Goal: Use online tool/utility: Utilize a website feature to perform a specific function

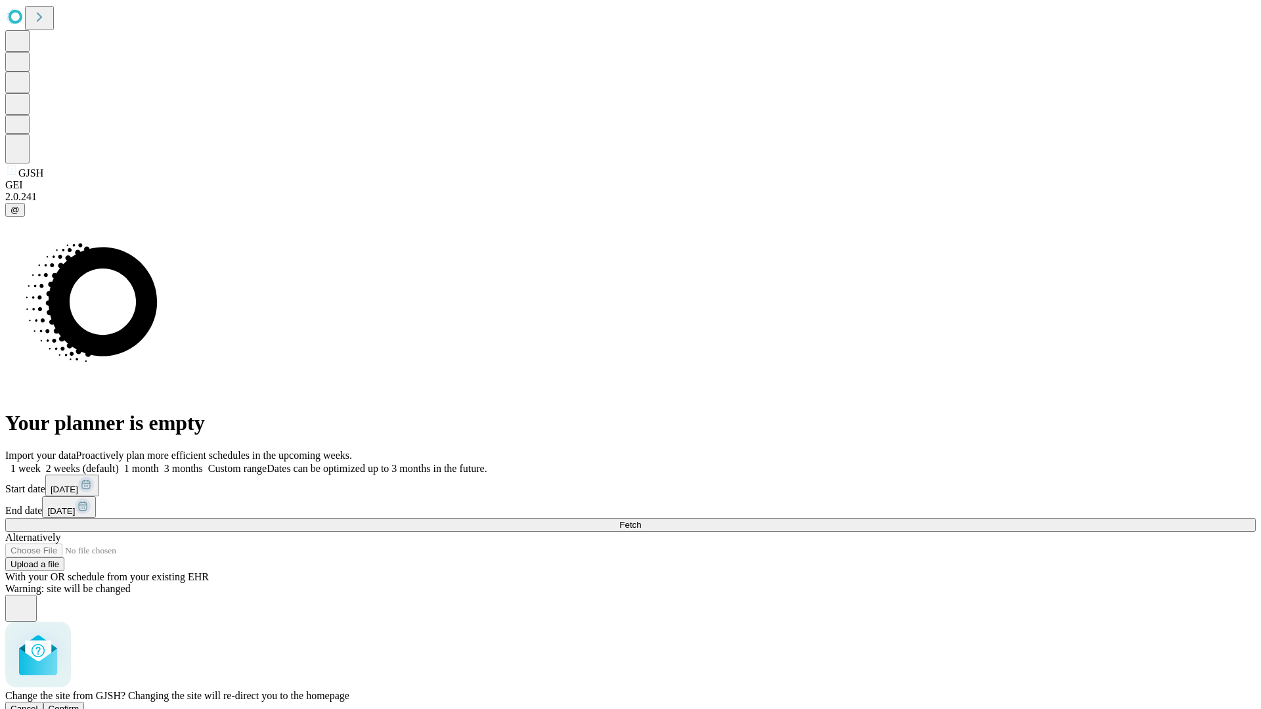
click at [79, 704] on span "Confirm" at bounding box center [64, 709] width 31 height 10
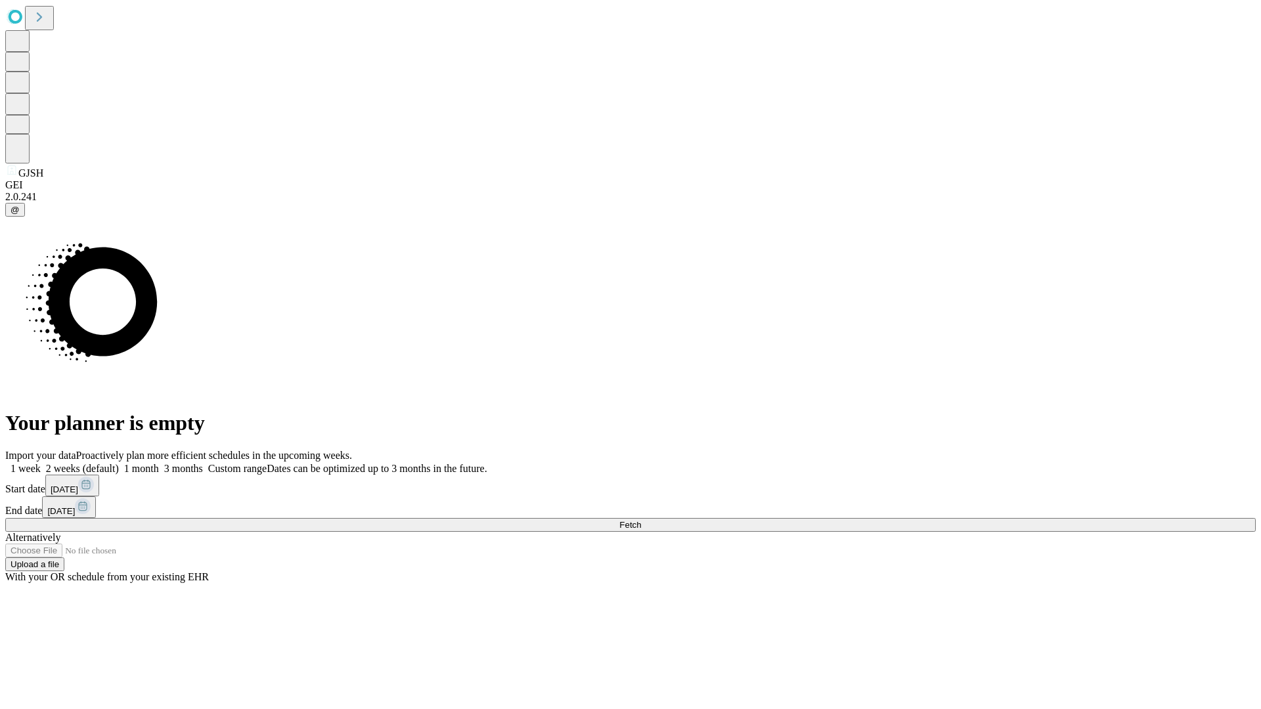
click at [159, 463] on label "1 month" at bounding box center [139, 468] width 40 height 11
click at [641, 520] on span "Fetch" at bounding box center [630, 525] width 22 height 10
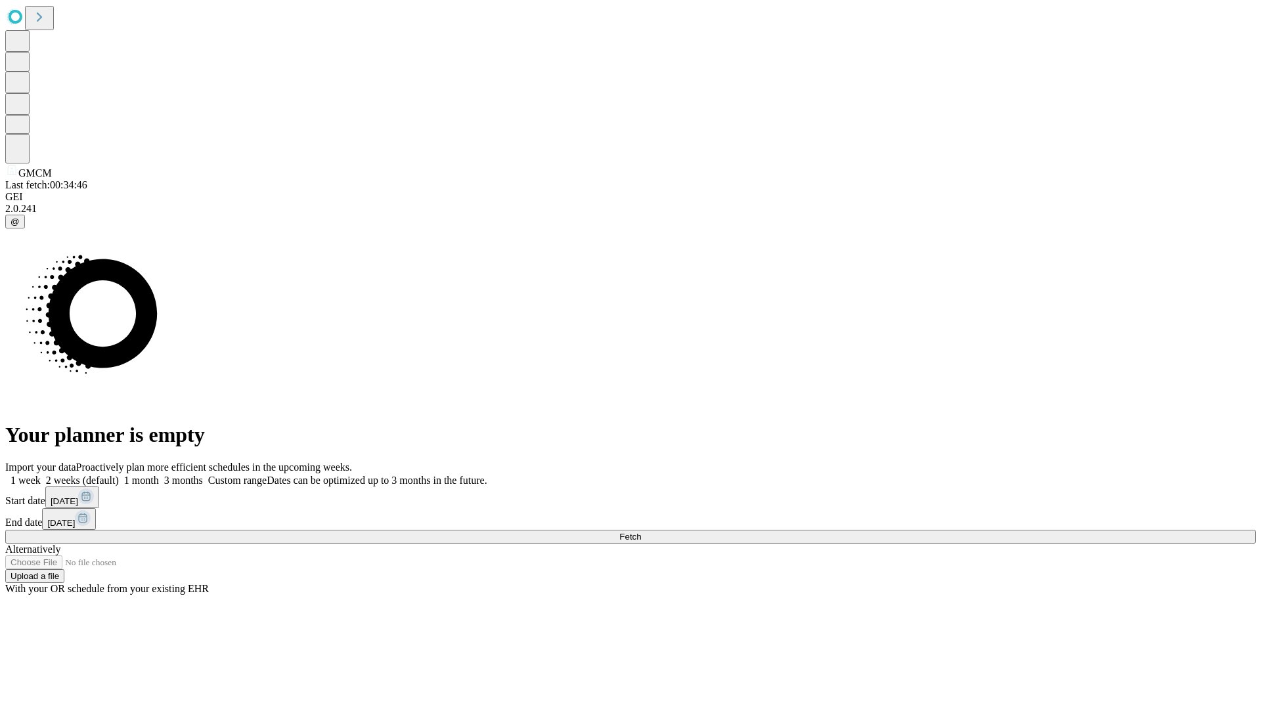
click at [159, 475] on label "1 month" at bounding box center [139, 480] width 40 height 11
click at [641, 532] on span "Fetch" at bounding box center [630, 537] width 22 height 10
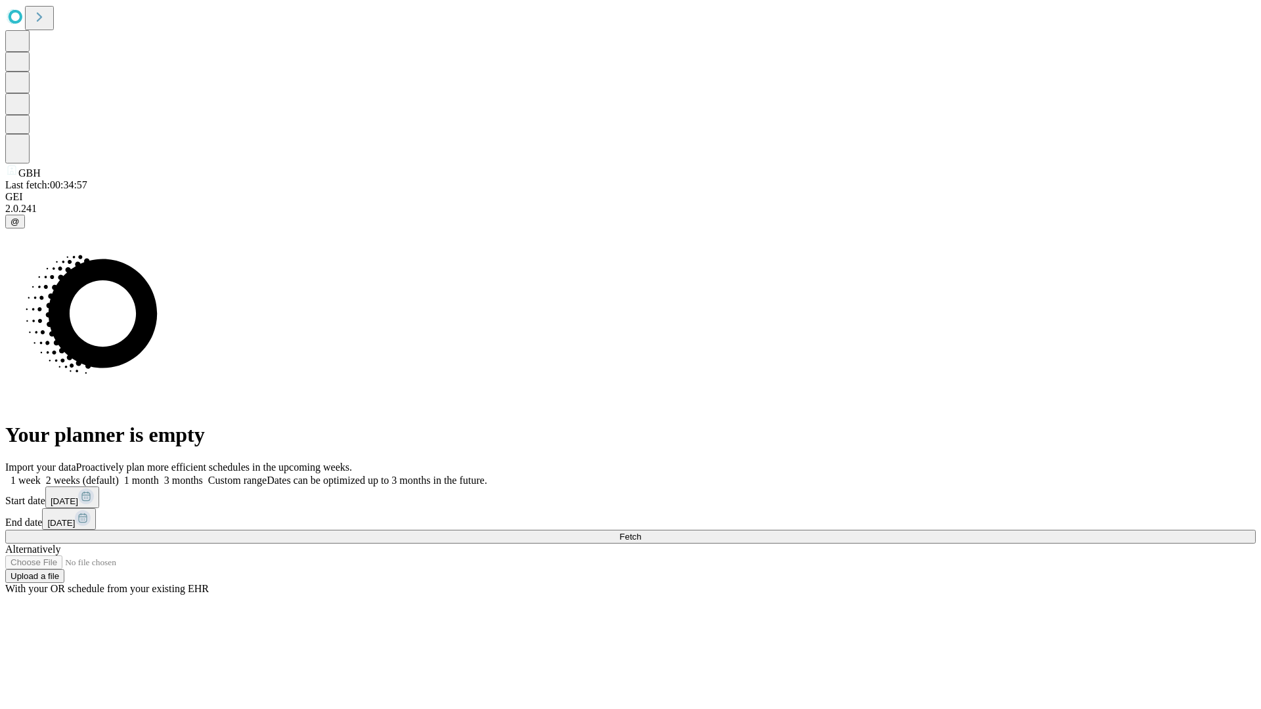
click at [159, 475] on label "1 month" at bounding box center [139, 480] width 40 height 11
click at [641, 532] on span "Fetch" at bounding box center [630, 537] width 22 height 10
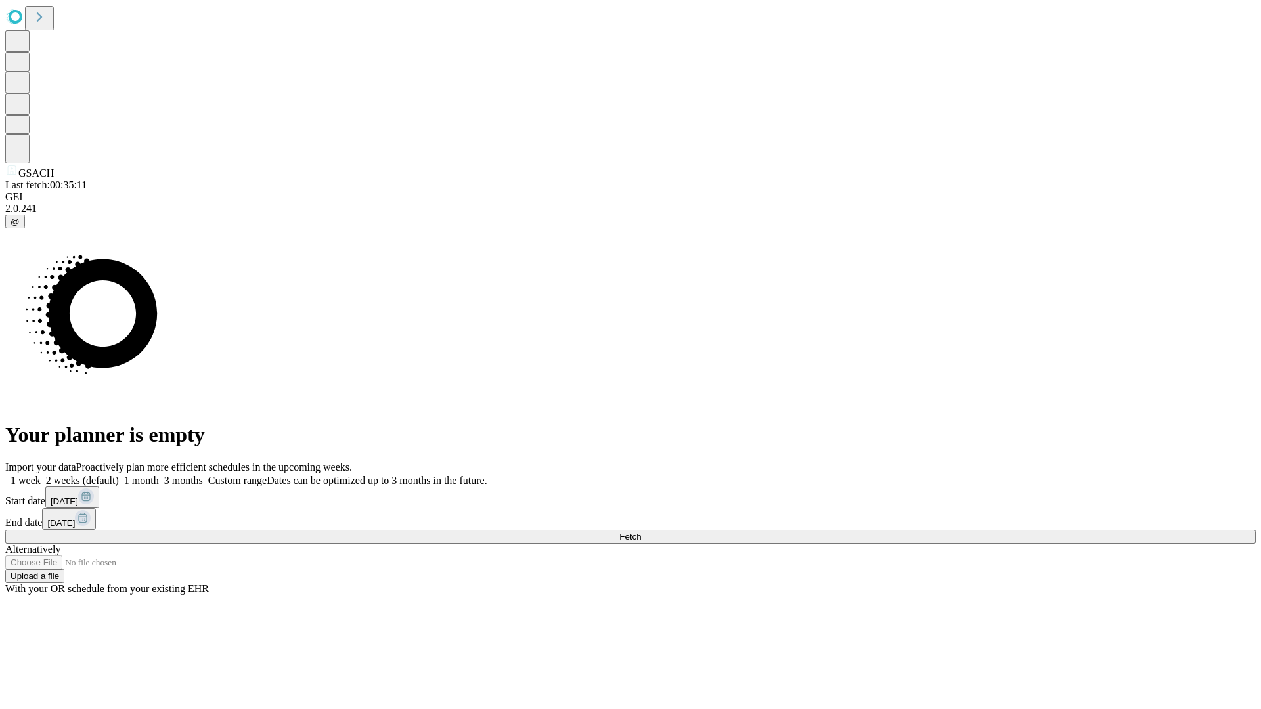
click at [641, 532] on span "Fetch" at bounding box center [630, 537] width 22 height 10
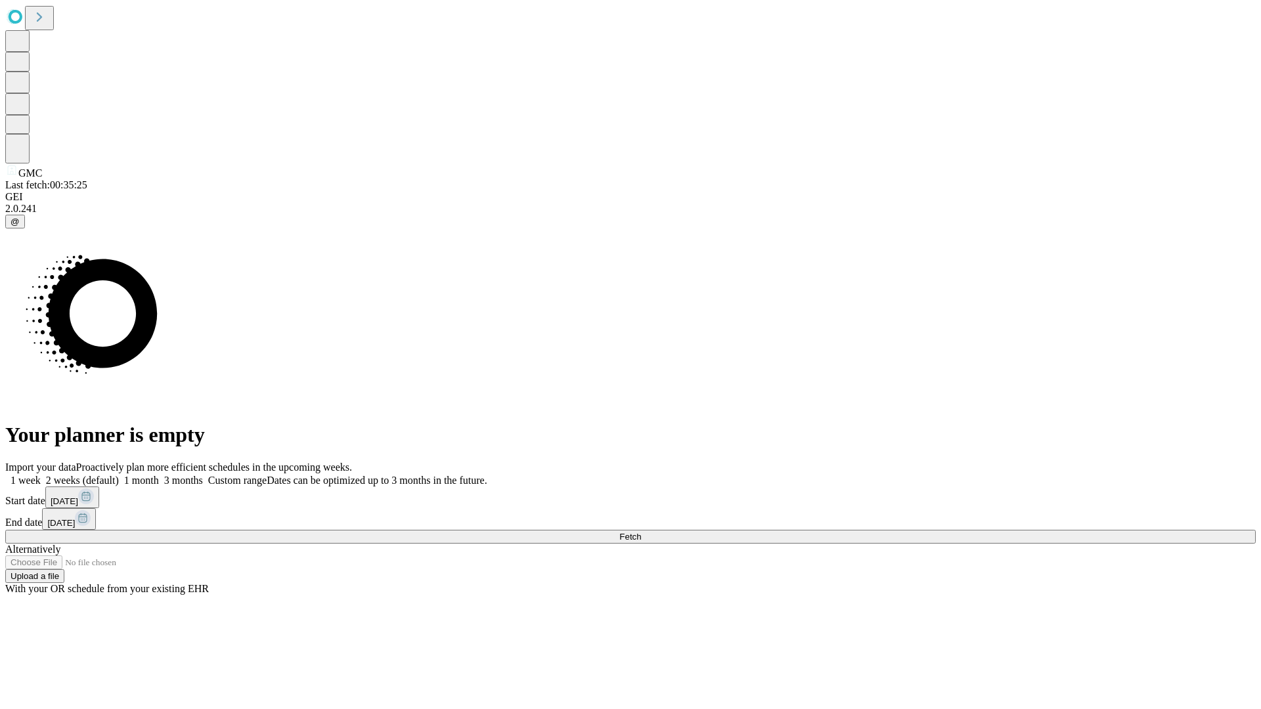
click at [159, 475] on label "1 month" at bounding box center [139, 480] width 40 height 11
click at [641, 532] on span "Fetch" at bounding box center [630, 537] width 22 height 10
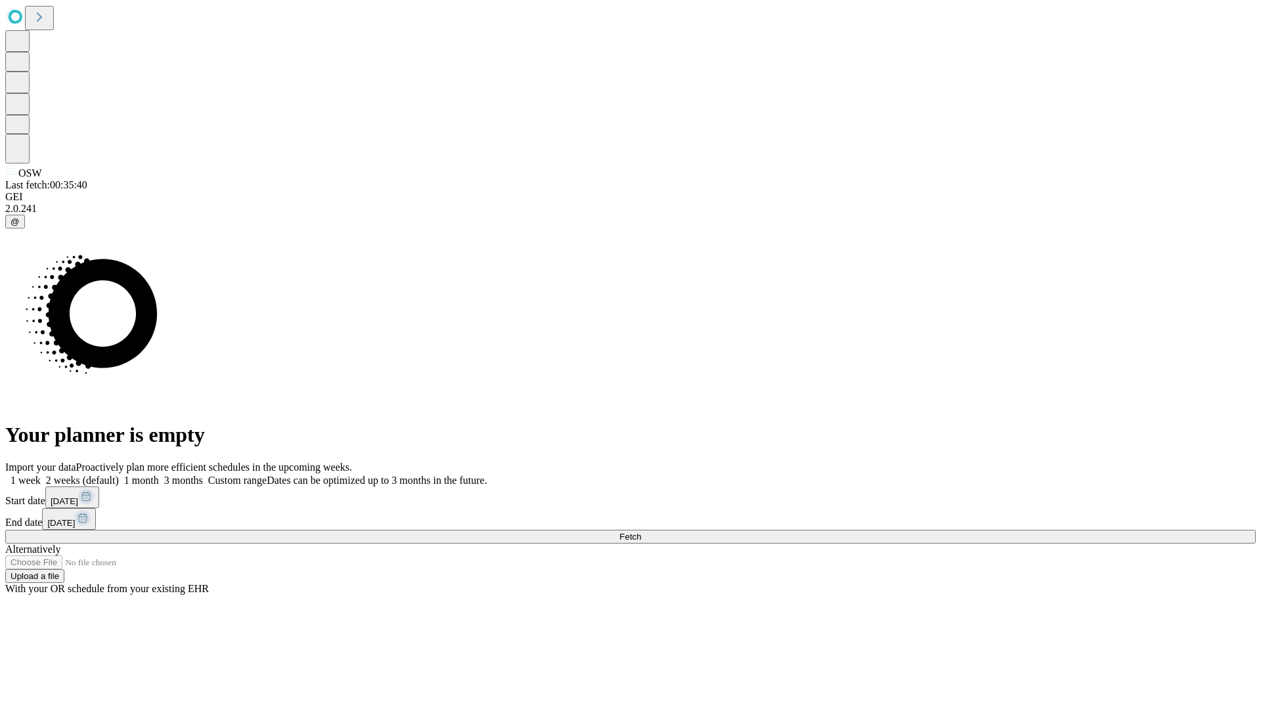
click at [159, 475] on label "1 month" at bounding box center [139, 480] width 40 height 11
click at [641, 532] on span "Fetch" at bounding box center [630, 537] width 22 height 10
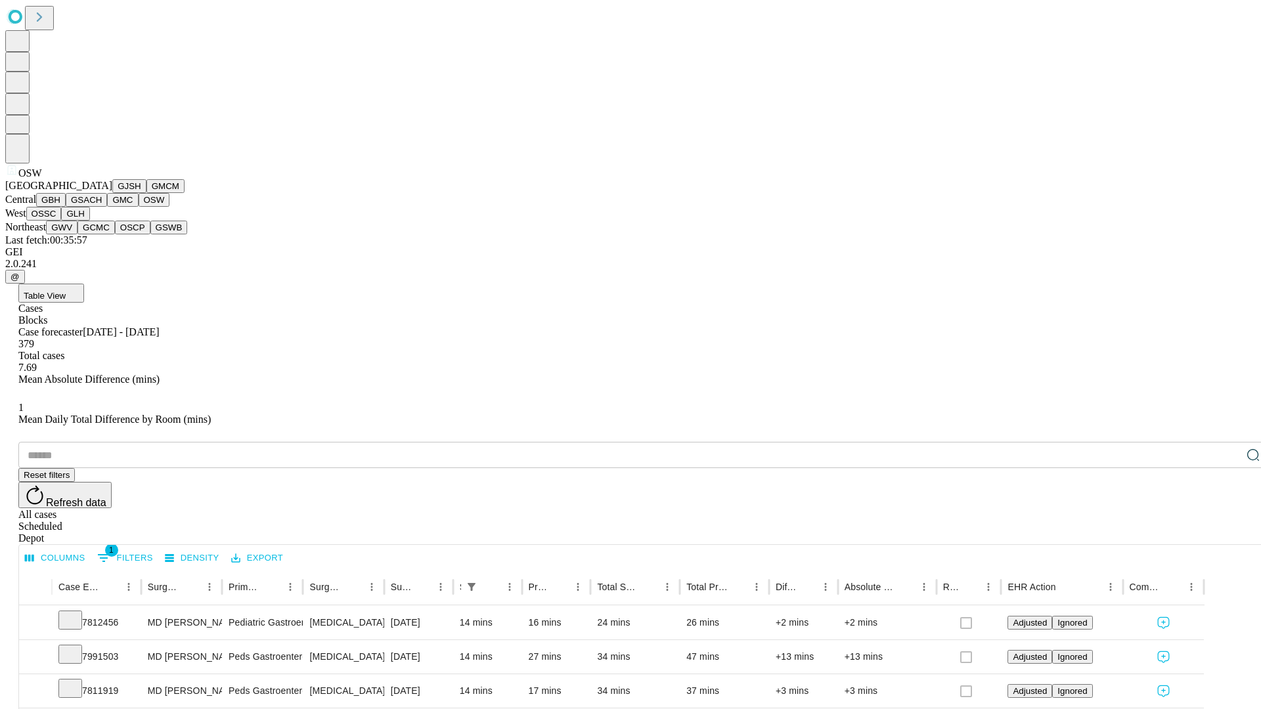
click at [62, 221] on button "OSSC" at bounding box center [43, 214] width 35 height 14
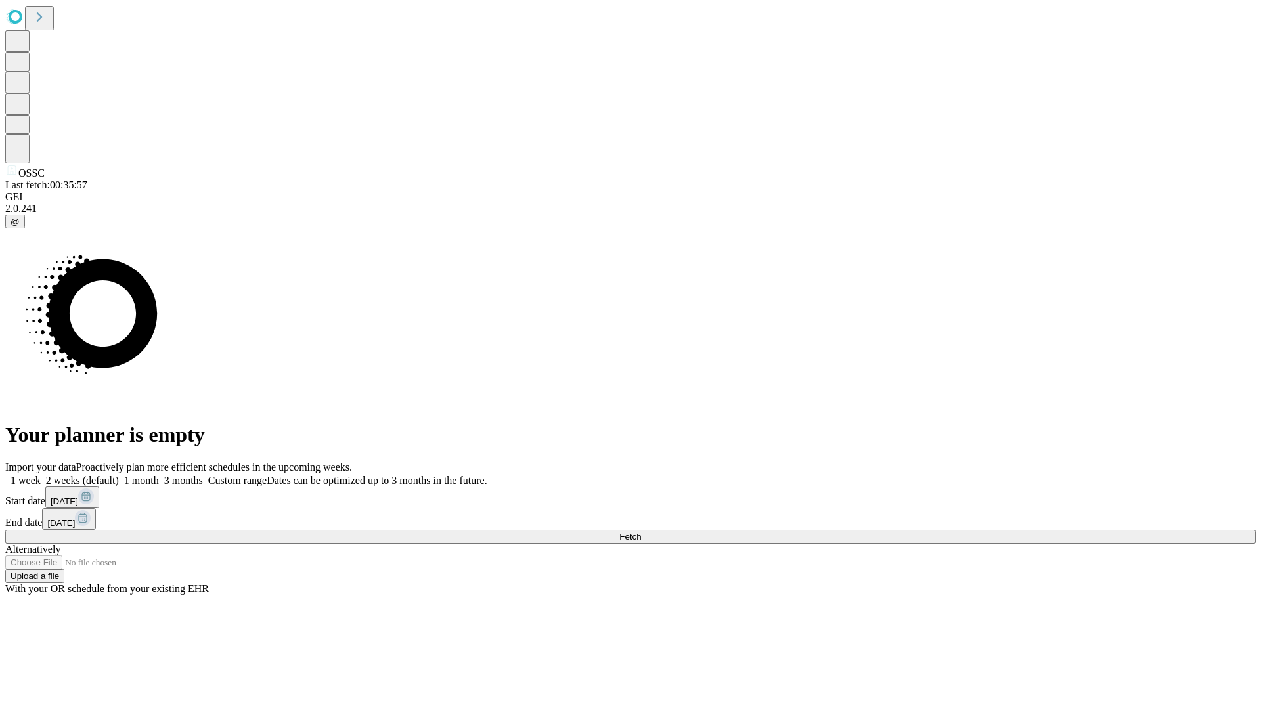
click at [641, 532] on span "Fetch" at bounding box center [630, 537] width 22 height 10
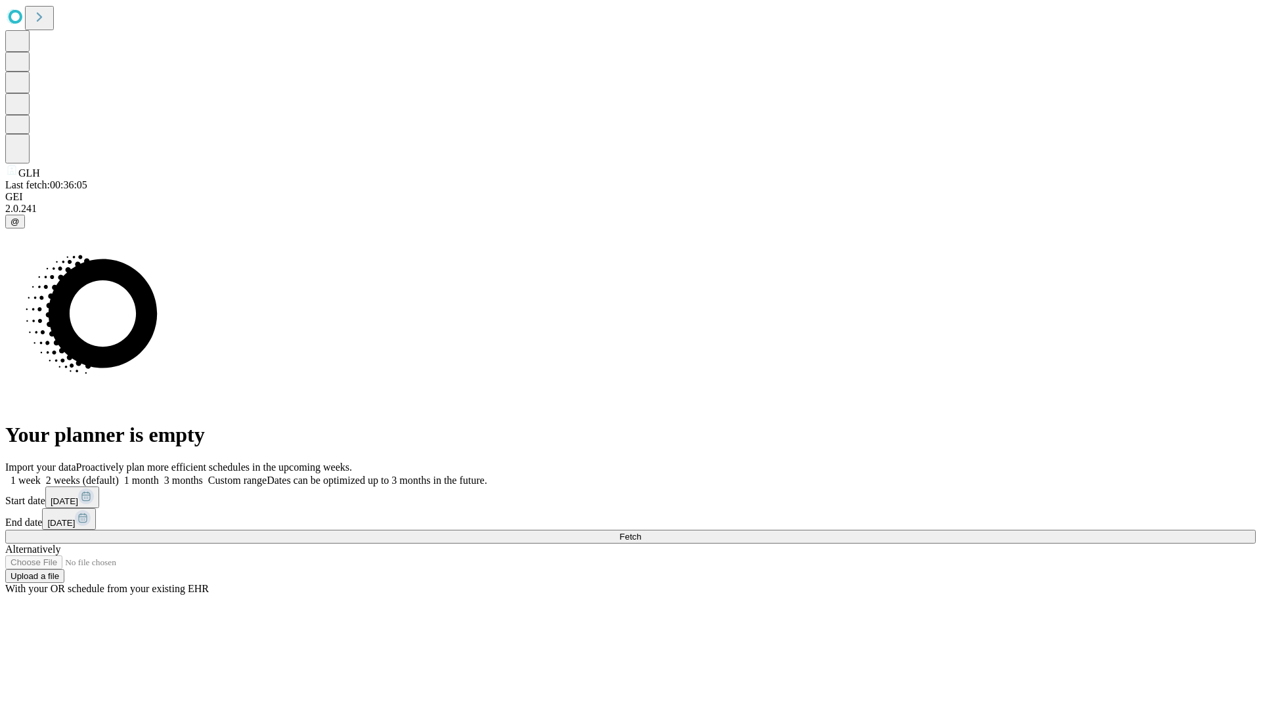
click at [641, 532] on span "Fetch" at bounding box center [630, 537] width 22 height 10
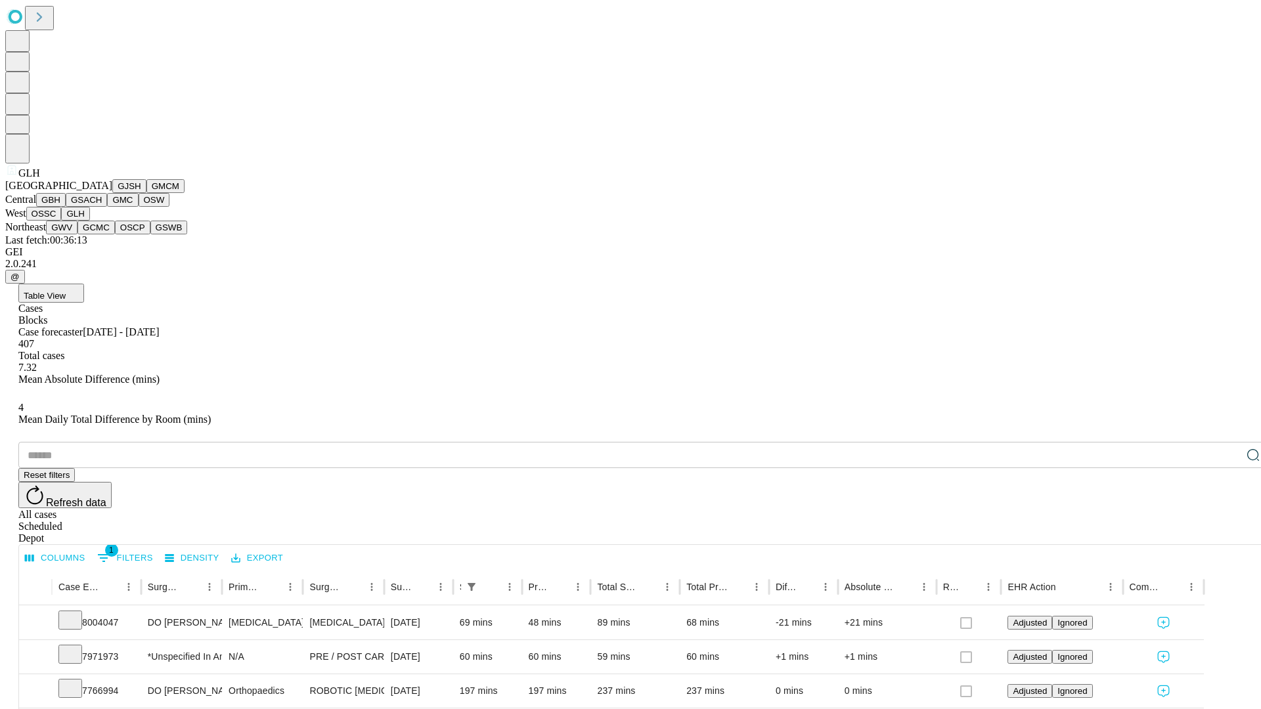
click at [77, 234] on button "GWV" at bounding box center [62, 228] width 32 height 14
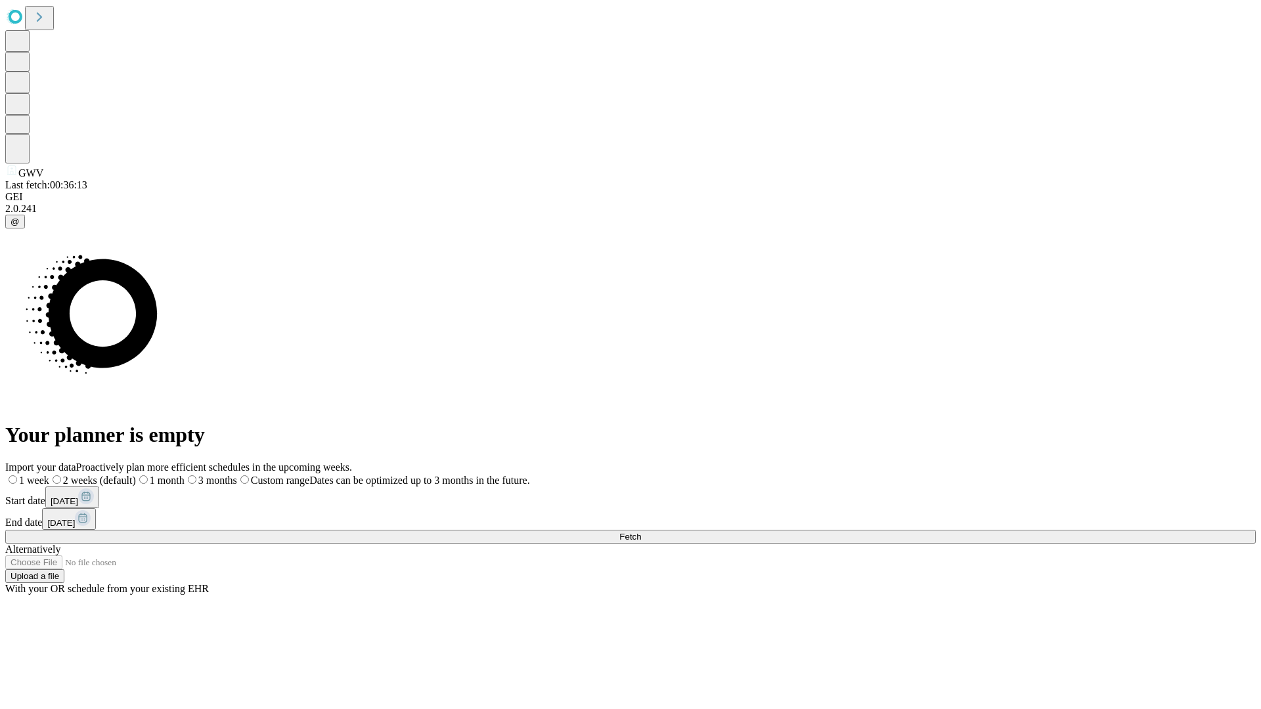
click at [185, 475] on label "1 month" at bounding box center [160, 480] width 49 height 11
click at [641, 532] on span "Fetch" at bounding box center [630, 537] width 22 height 10
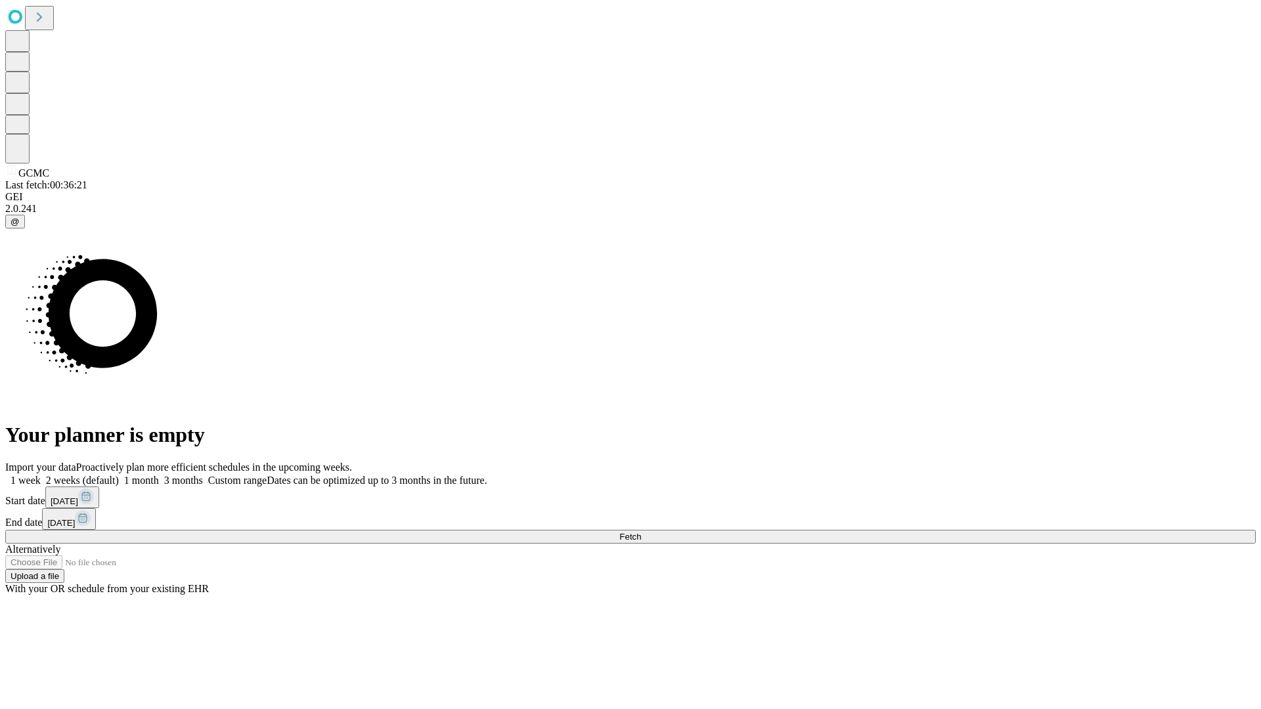
click at [159, 475] on label "1 month" at bounding box center [139, 480] width 40 height 11
click at [641, 532] on span "Fetch" at bounding box center [630, 537] width 22 height 10
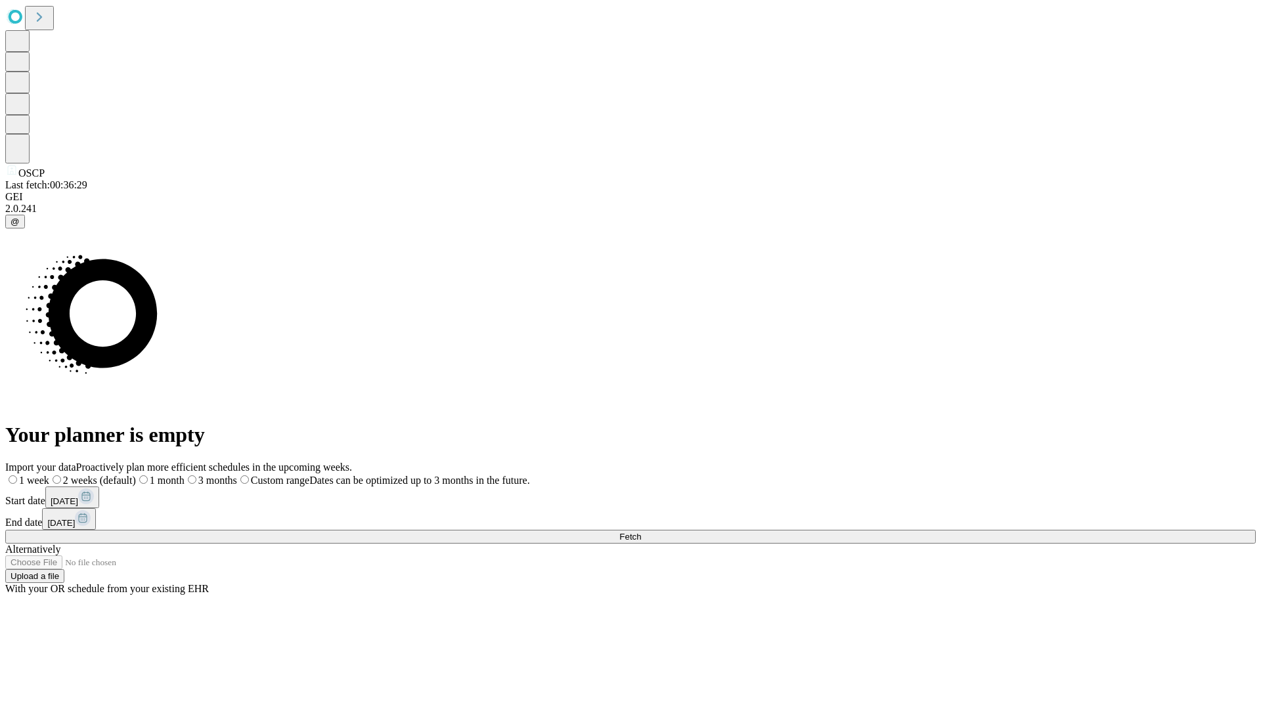
click at [185, 475] on label "1 month" at bounding box center [160, 480] width 49 height 11
click at [641, 532] on span "Fetch" at bounding box center [630, 537] width 22 height 10
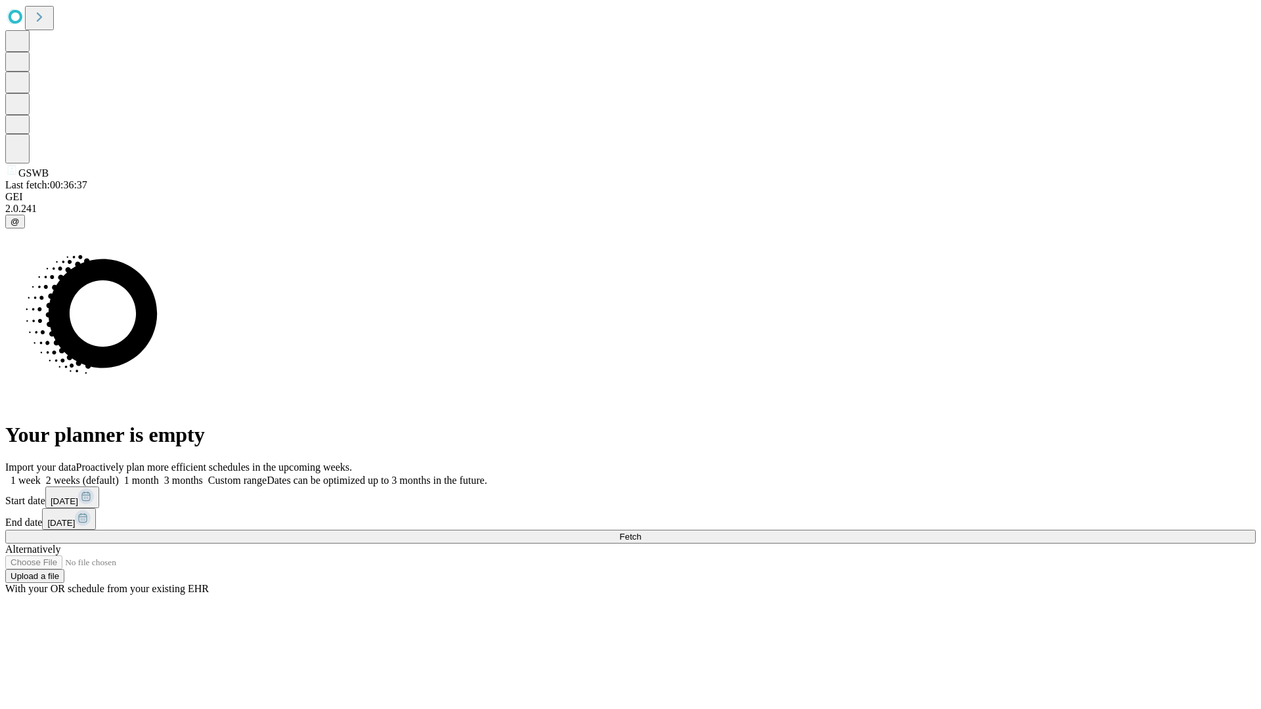
click at [159, 475] on label "1 month" at bounding box center [139, 480] width 40 height 11
click at [641, 532] on span "Fetch" at bounding box center [630, 537] width 22 height 10
